Goal: Find specific page/section: Find specific page/section

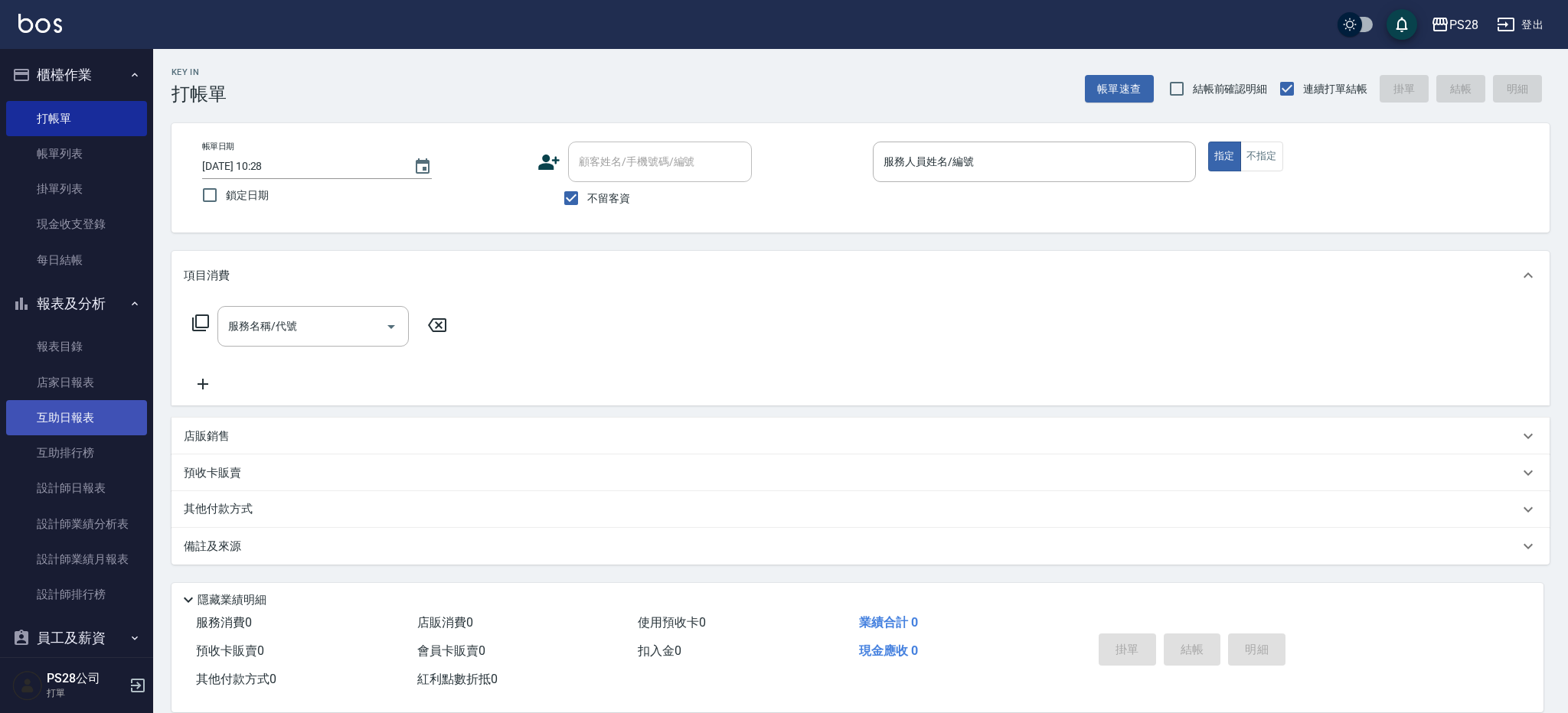
click at [86, 420] on link "互助日報表" at bounding box center [77, 418] width 141 height 35
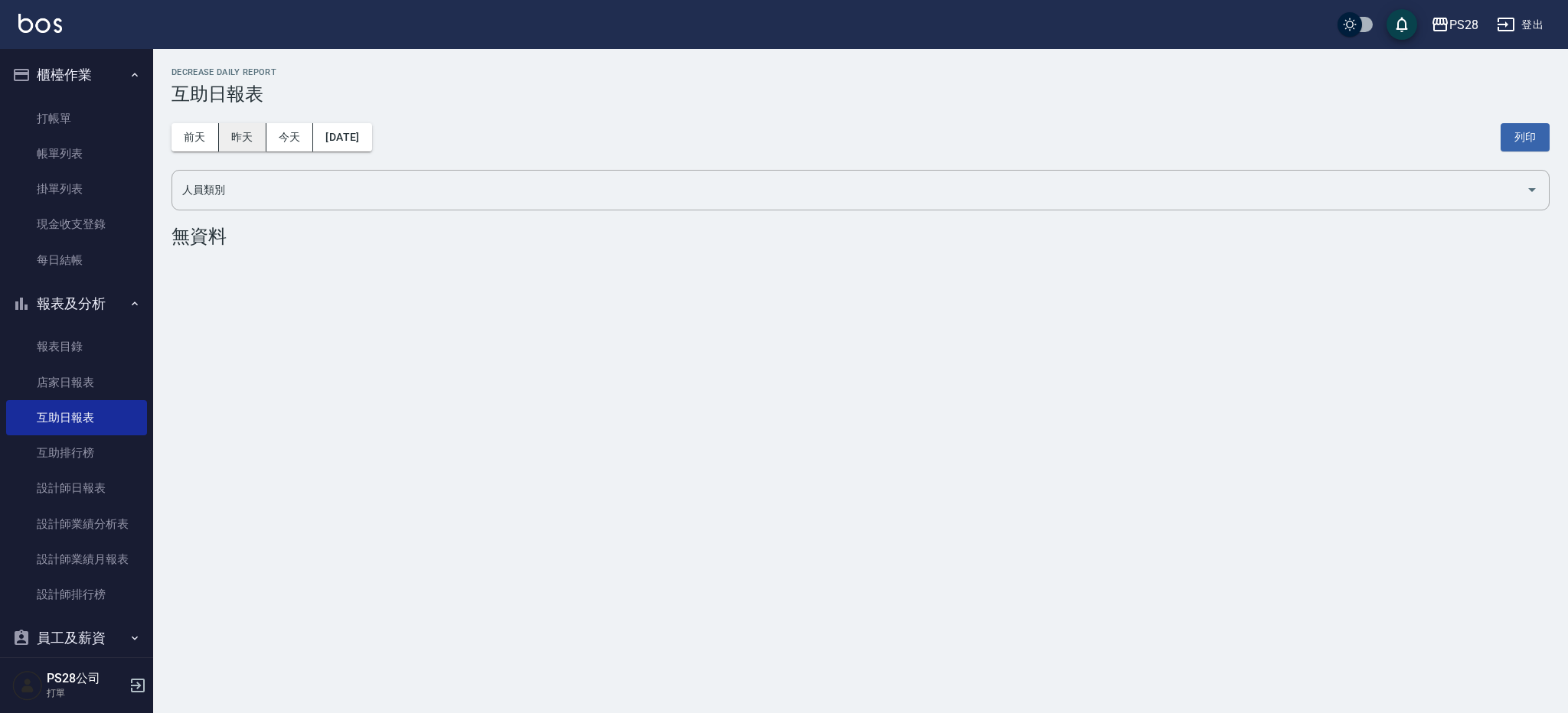
click at [253, 133] on button "昨天" at bounding box center [242, 137] width 47 height 28
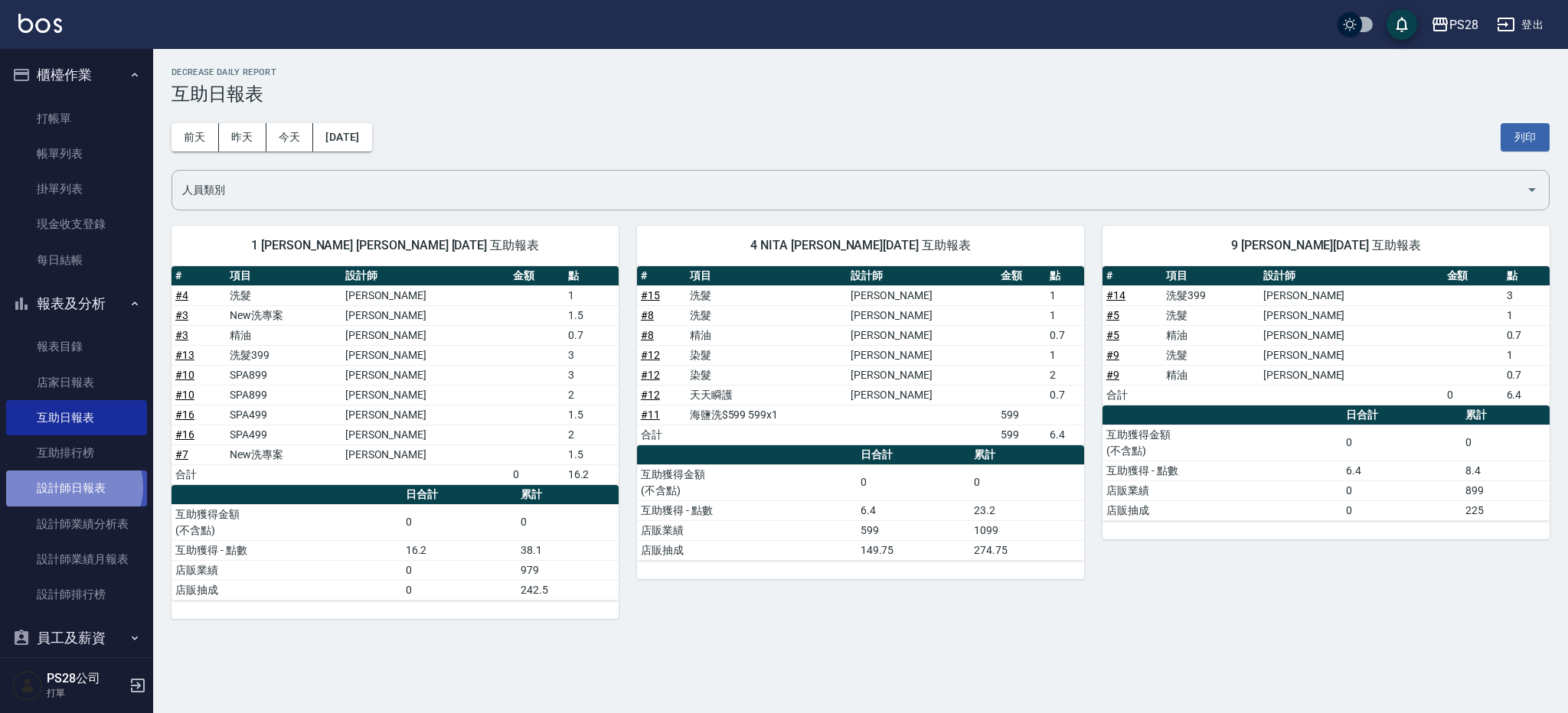
click at [72, 486] on link "設計師日報表" at bounding box center [77, 488] width 141 height 35
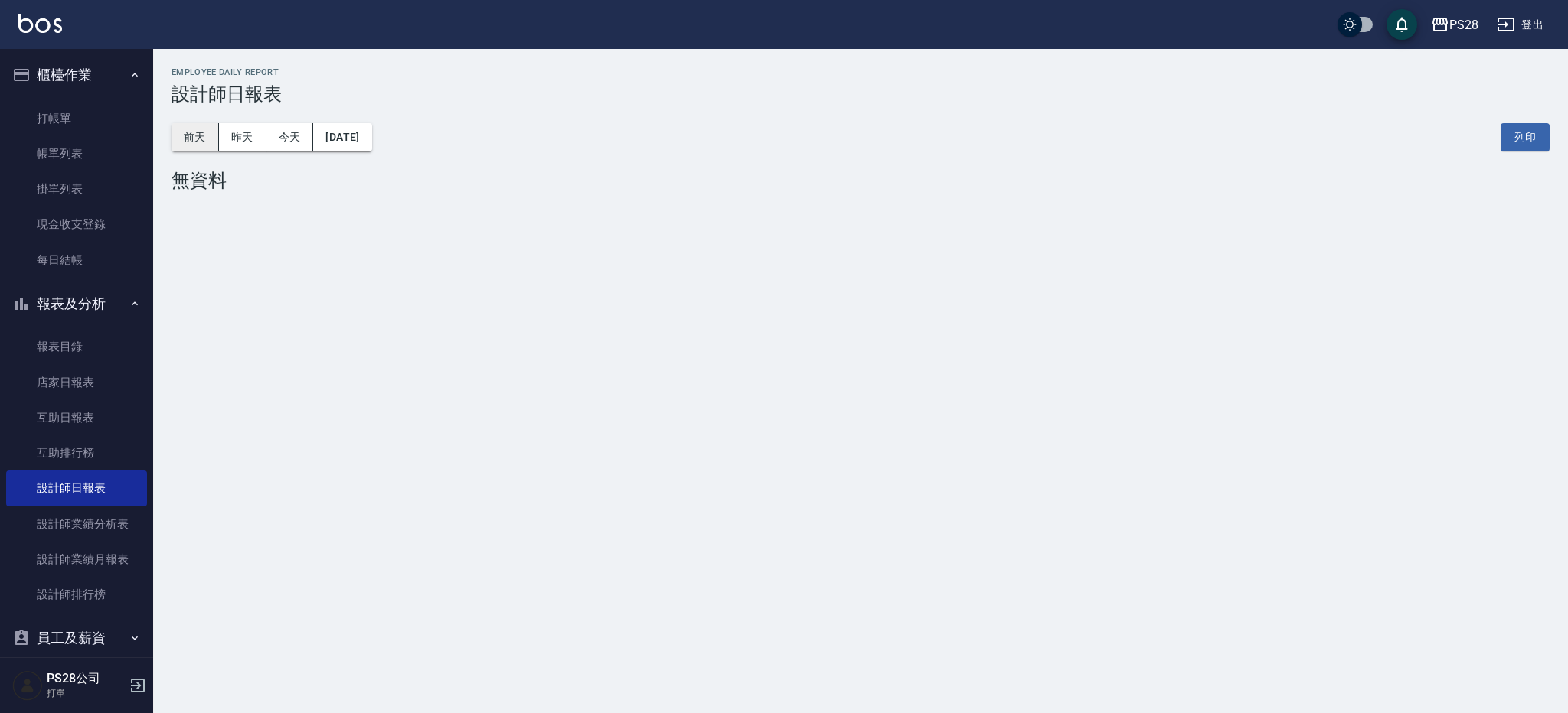
click at [203, 142] on button "前天" at bounding box center [195, 137] width 47 height 28
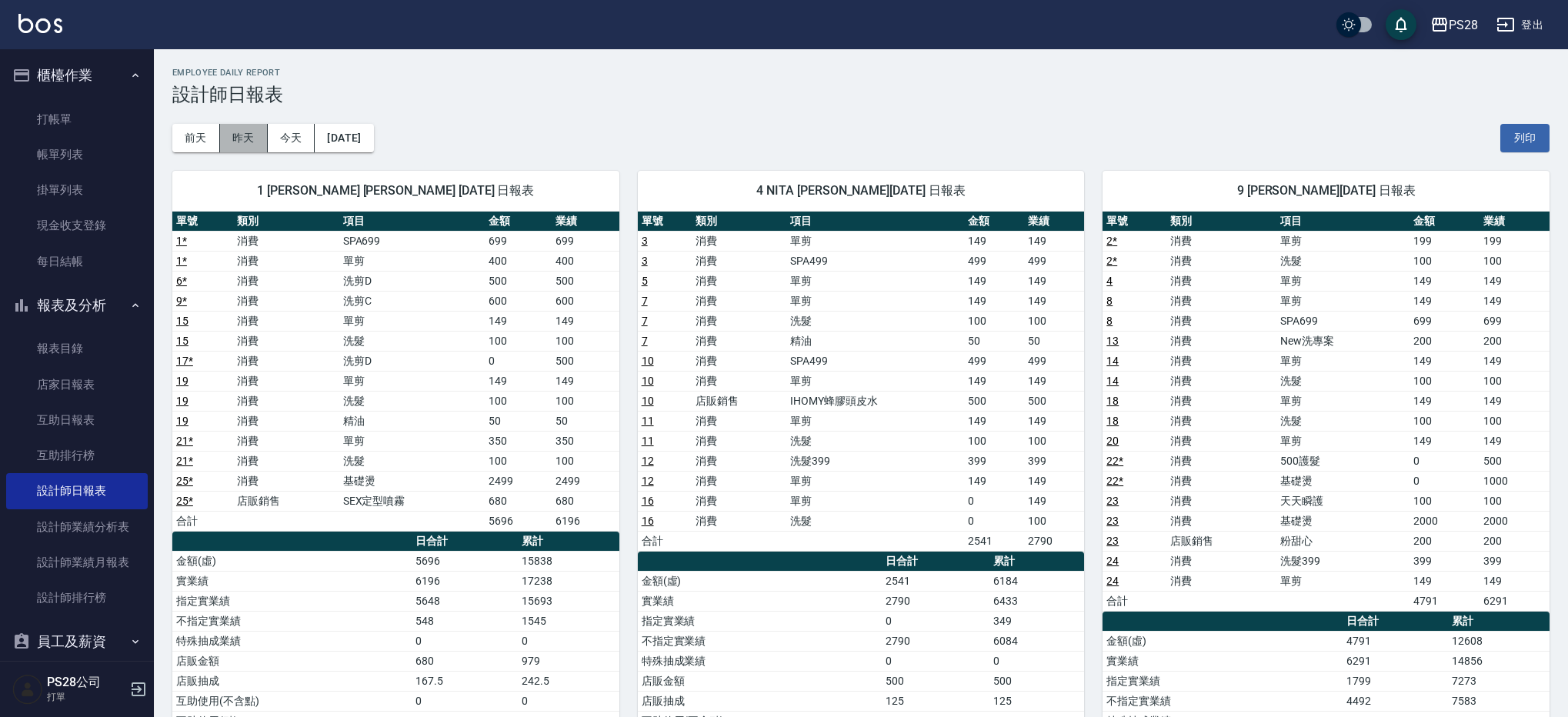
click at [243, 135] on button "昨天" at bounding box center [244, 138] width 48 height 28
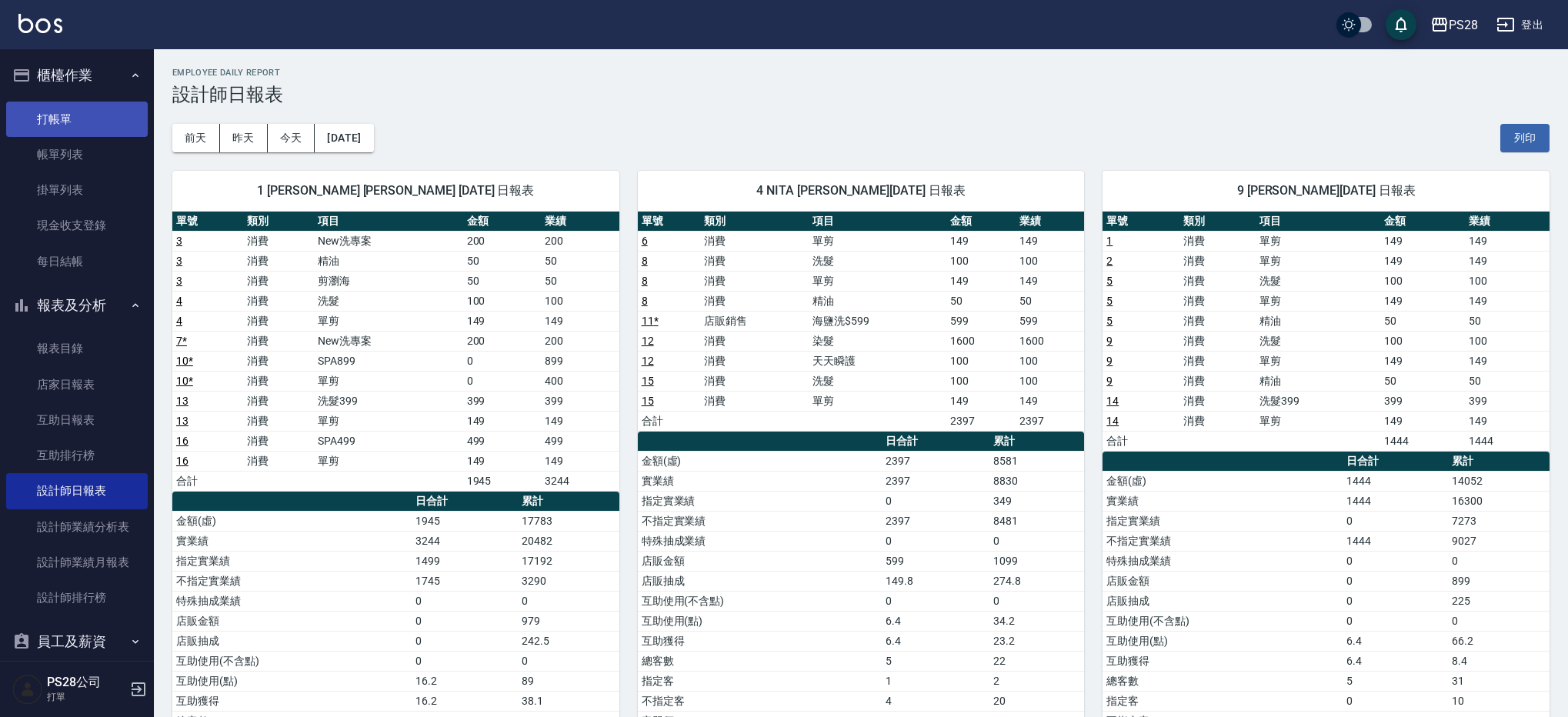
click at [55, 112] on link "打帳單" at bounding box center [78, 120] width 142 height 35
